Goal: Navigation & Orientation: Find specific page/section

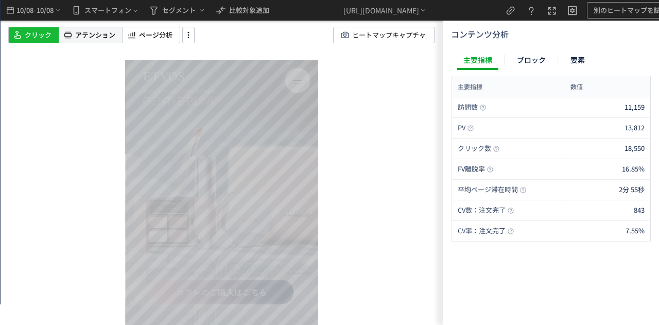
click at [102, 37] on span "アテンション" at bounding box center [95, 35] width 40 height 10
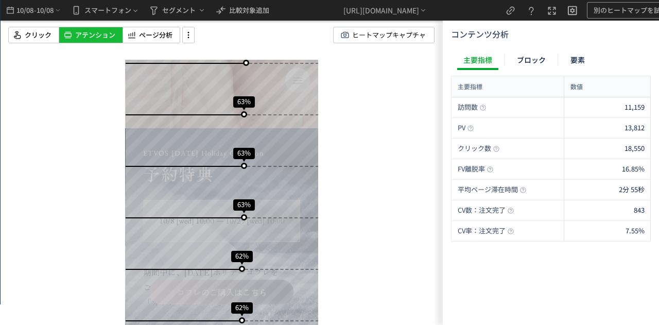
scroll to position [718, 0]
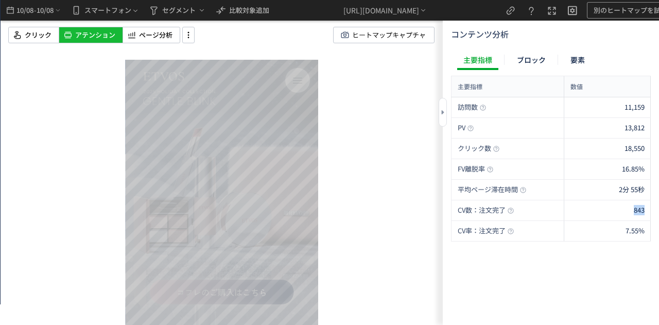
drag, startPoint x: 624, startPoint y: 208, endPoint x: 658, endPoint y: 208, distance: 34.0
click at [658, 208] on div "コンテンツ分析 主要指標 ブロック 要素 主要指標 数値 訪問数 11,159 PV 13,812 クリック数 18,550 FV離脱率 16.85% 平均ペ…" at bounding box center [551, 173] width 216 height 304
click at [586, 216] on div "843" at bounding box center [607, 210] width 87 height 20
click at [516, 142] on div "クリック数" at bounding box center [507, 149] width 113 height 20
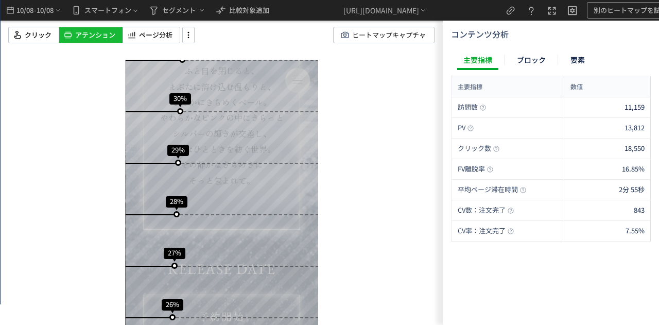
scroll to position [5767, 0]
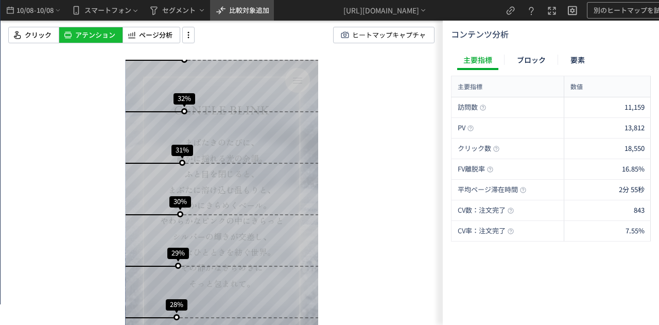
click at [223, 5] on icon "heatmap-top-bar" at bounding box center [221, 10] width 12 height 12
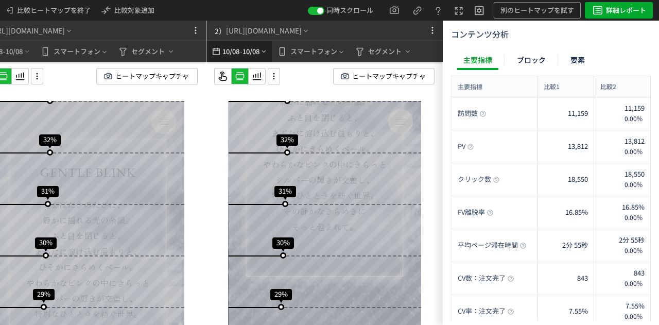
click at [227, 49] on span "10/08" at bounding box center [231, 51] width 18 height 21
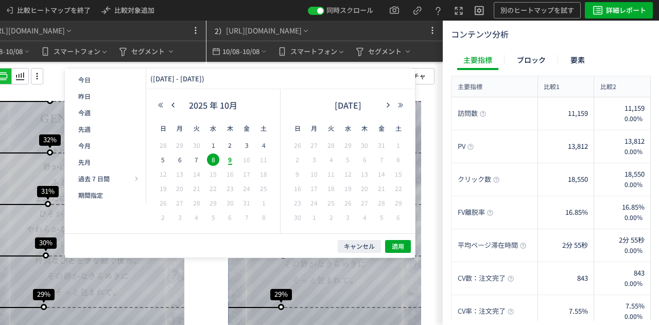
click at [196, 106] on div "2025 年 10月" at bounding box center [213, 104] width 66 height 15
click at [175, 106] on icon "button" at bounding box center [173, 105] width 6 height 6
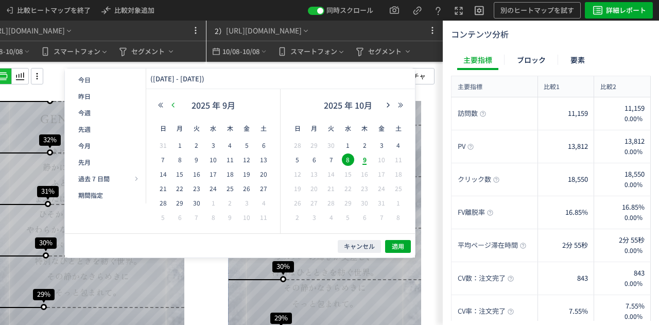
click at [175, 106] on icon "button" at bounding box center [173, 105] width 6 height 6
click at [155, 105] on button "button" at bounding box center [160, 104] width 12 height 7
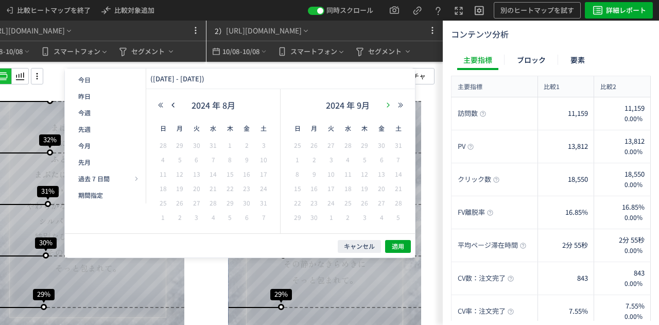
click at [389, 102] on icon "button" at bounding box center [388, 105] width 6 height 6
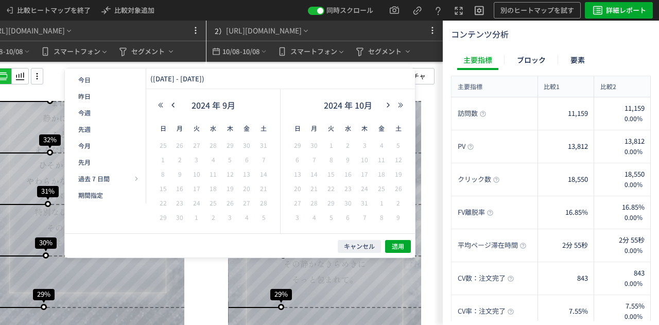
click at [345, 148] on span "2" at bounding box center [348, 145] width 12 height 12
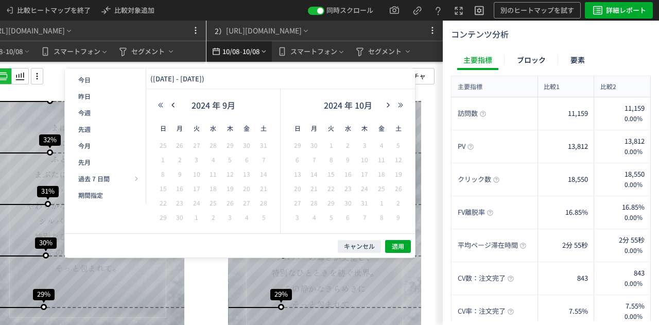
click at [244, 54] on span "10/08" at bounding box center [252, 51] width 18 height 21
drag, startPoint x: 213, startPoint y: 124, endPoint x: 193, endPoint y: 160, distance: 41.5
click at [212, 127] on th "水" at bounding box center [213, 128] width 17 height 21
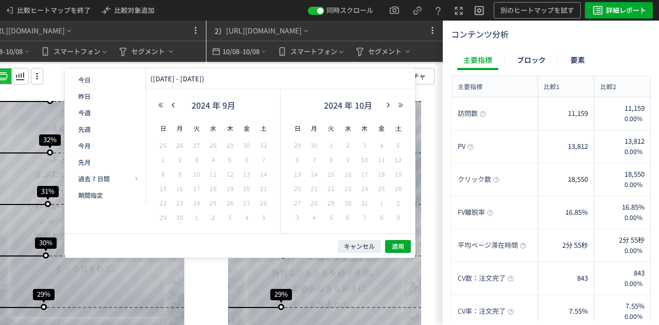
click at [186, 168] on td "9" at bounding box center [179, 174] width 17 height 14
click at [390, 105] on icon "button" at bounding box center [388, 105] width 6 height 6
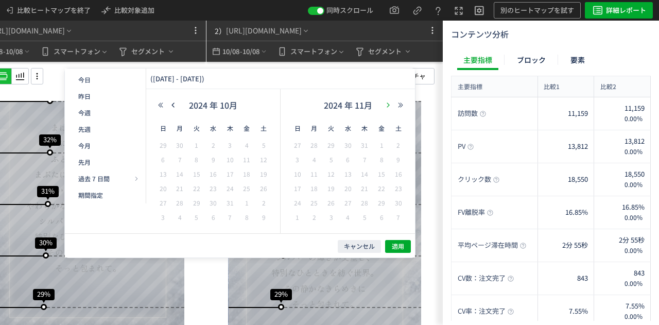
click at [390, 105] on icon "button" at bounding box center [388, 105] width 6 height 6
click at [389, 106] on icon "button" at bounding box center [388, 105] width 6 height 6
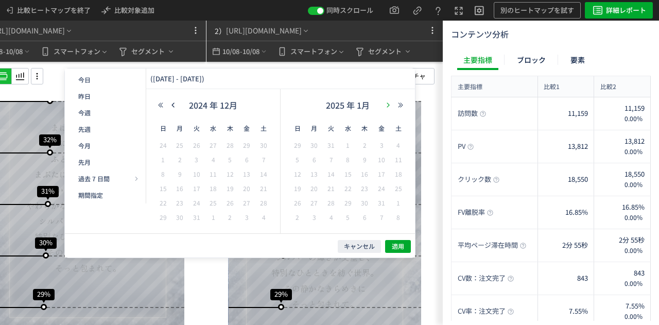
click at [389, 106] on icon "button" at bounding box center [388, 105] width 6 height 6
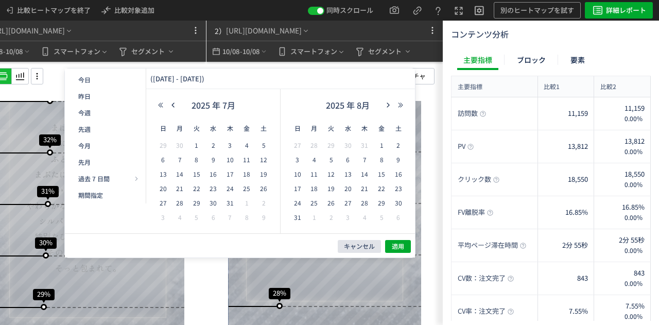
click at [355, 244] on span "キャンセル" at bounding box center [359, 246] width 31 height 9
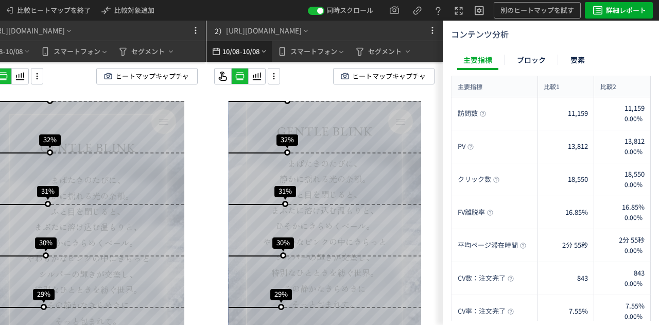
click at [222, 55] on span "10/08" at bounding box center [231, 51] width 18 height 21
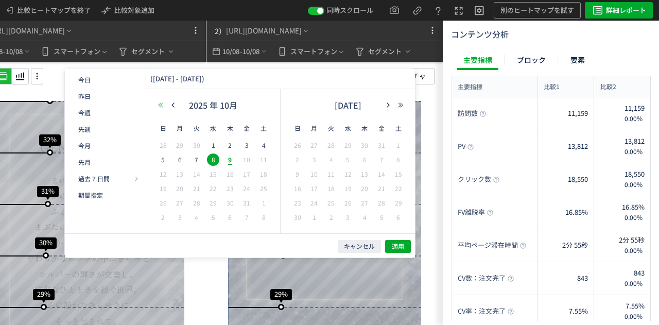
click at [163, 102] on icon "button" at bounding box center [161, 105] width 6 height 6
click at [211, 166] on td "9" at bounding box center [213, 160] width 17 height 14
click at [365, 251] on button "キャンセル" at bounding box center [359, 246] width 43 height 13
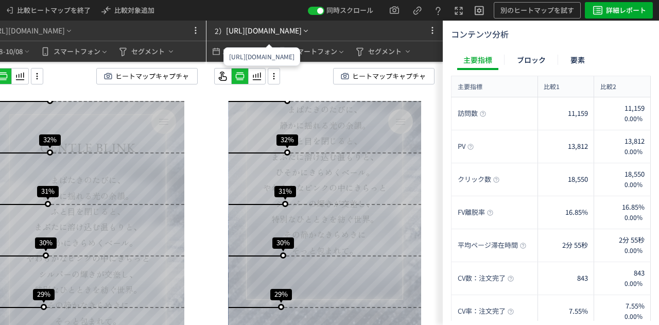
click at [289, 31] on div "[URL][DOMAIN_NAME]" at bounding box center [264, 30] width 76 height 11
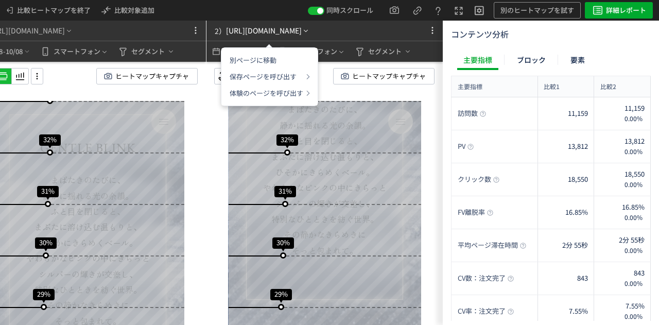
click at [289, 31] on div "[URL][DOMAIN_NAME]" at bounding box center [264, 30] width 76 height 11
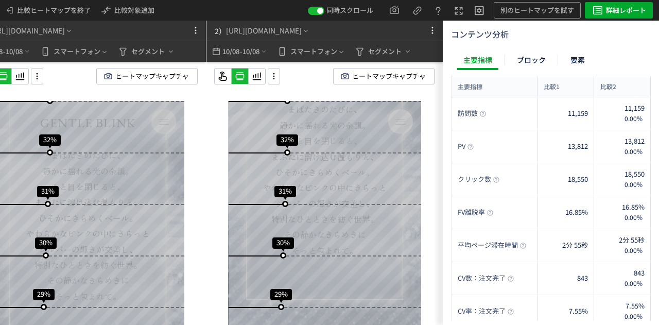
click at [355, 21] on div "2） [URL][DOMAIN_NAME]" at bounding box center [309, 31] width 206 height 20
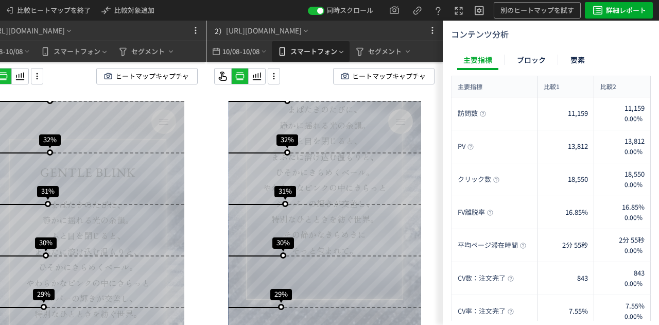
click at [274, 49] on button "スマートフォン" at bounding box center [311, 51] width 78 height 21
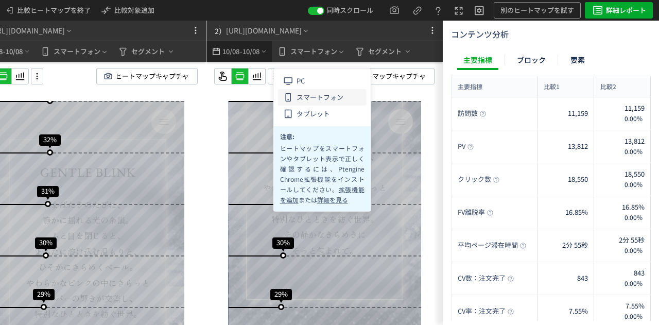
click at [271, 50] on div "10/08 - 10/08" at bounding box center [238, 51] width 65 height 21
